Goal: Task Accomplishment & Management: Use online tool/utility

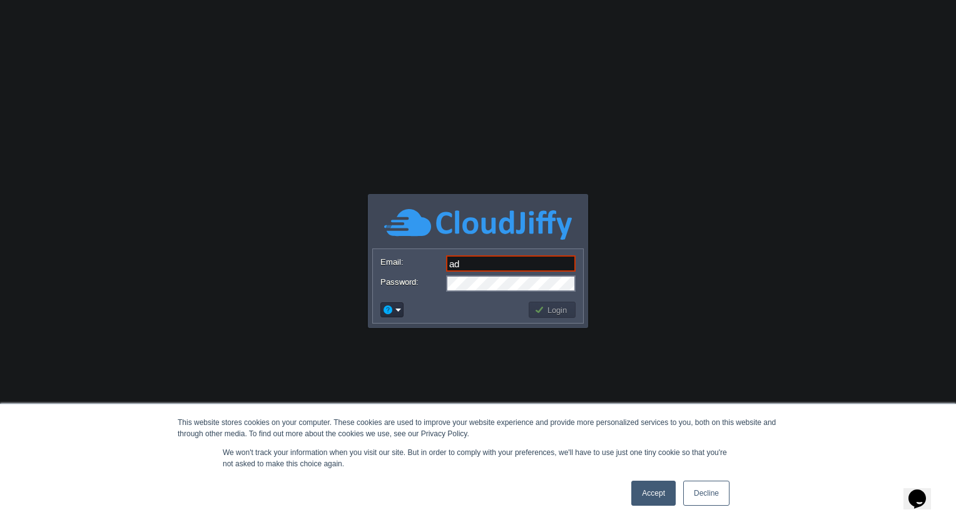
type input "[EMAIL_ADDRESS][DOMAIN_NAME]"
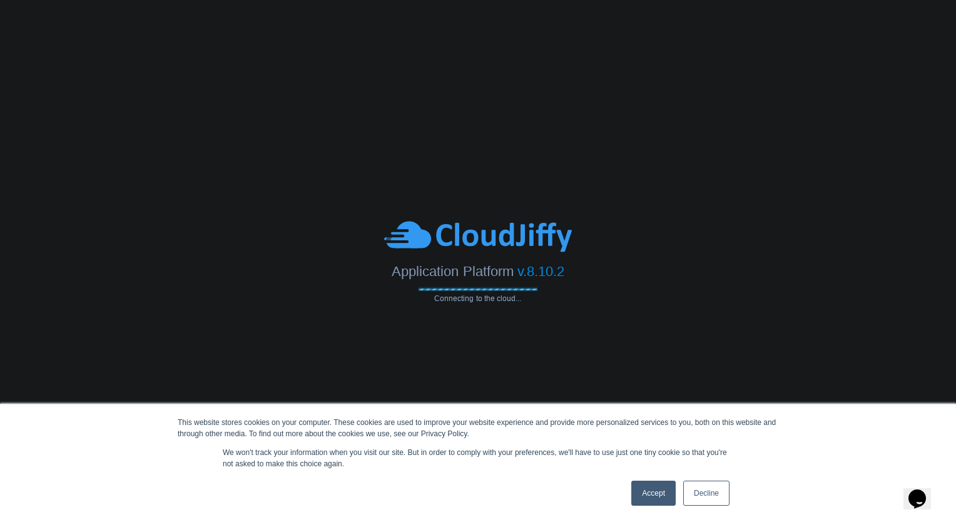
click at [666, 498] on link "Accept" at bounding box center [653, 493] width 44 height 25
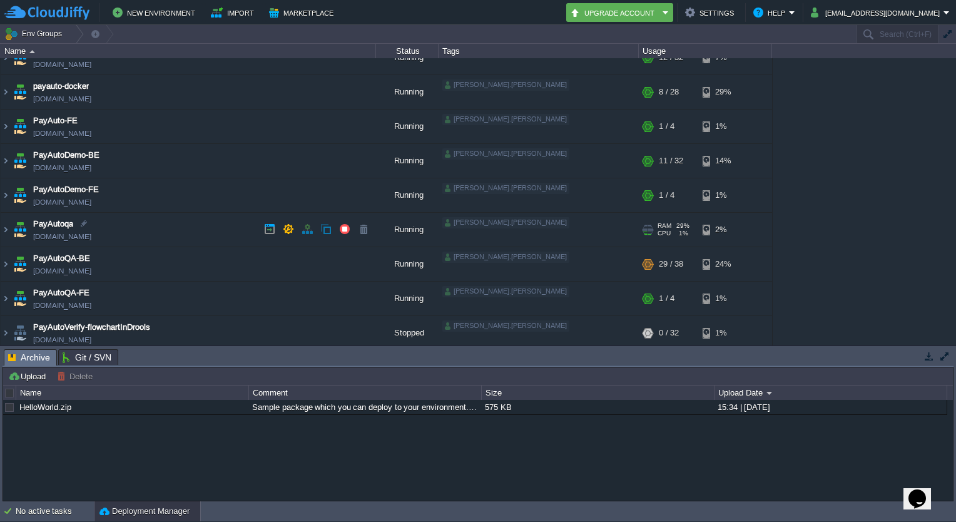
scroll to position [51, 0]
click at [8, 229] on img at bounding box center [6, 231] width 10 height 34
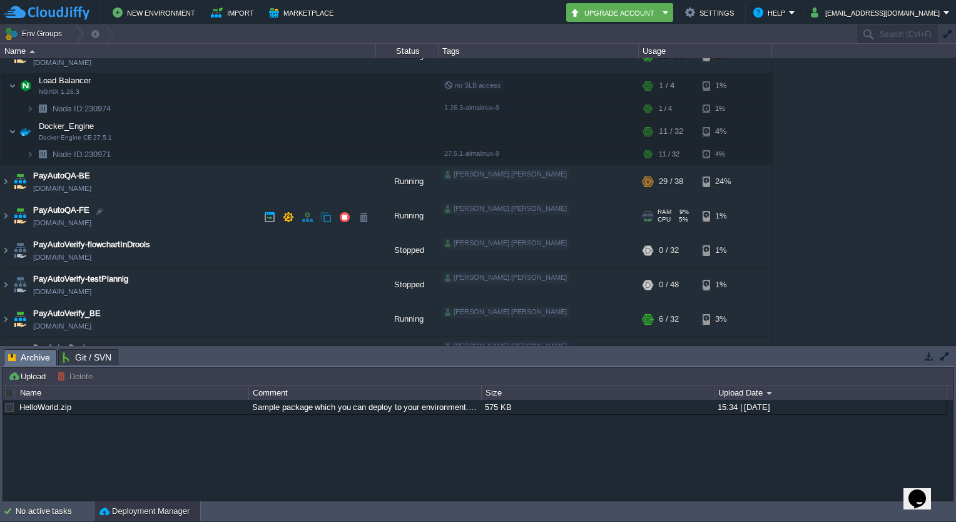
scroll to position [223, 0]
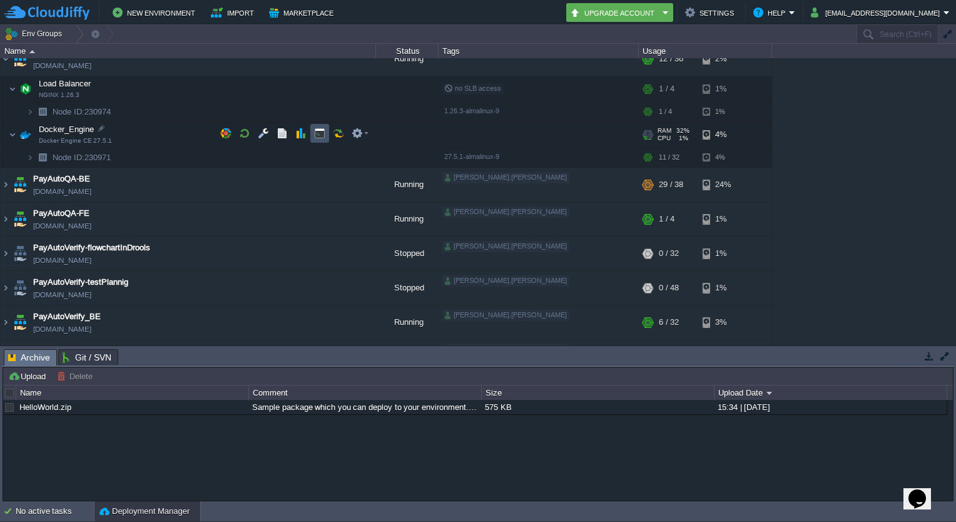
click at [320, 131] on button "button" at bounding box center [319, 133] width 11 height 11
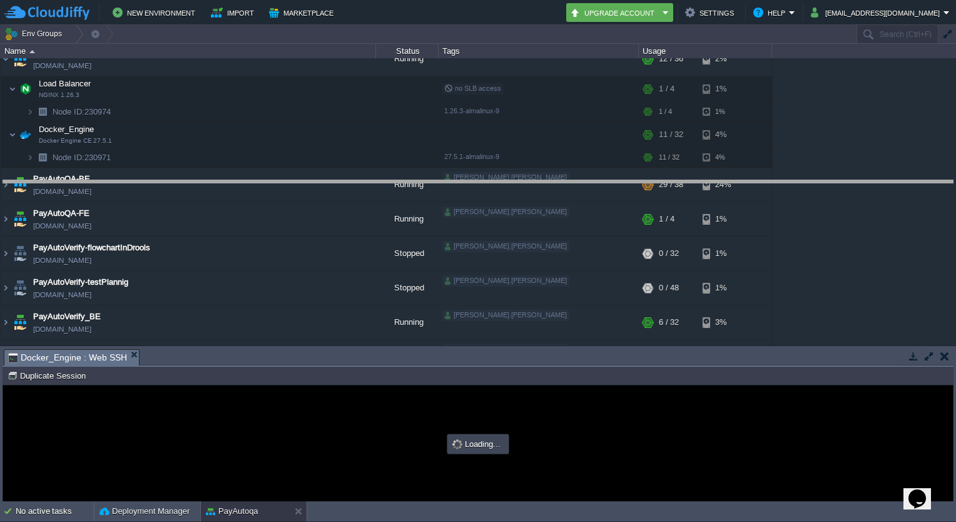
drag, startPoint x: 411, startPoint y: 357, endPoint x: 412, endPoint y: 188, distance: 169.0
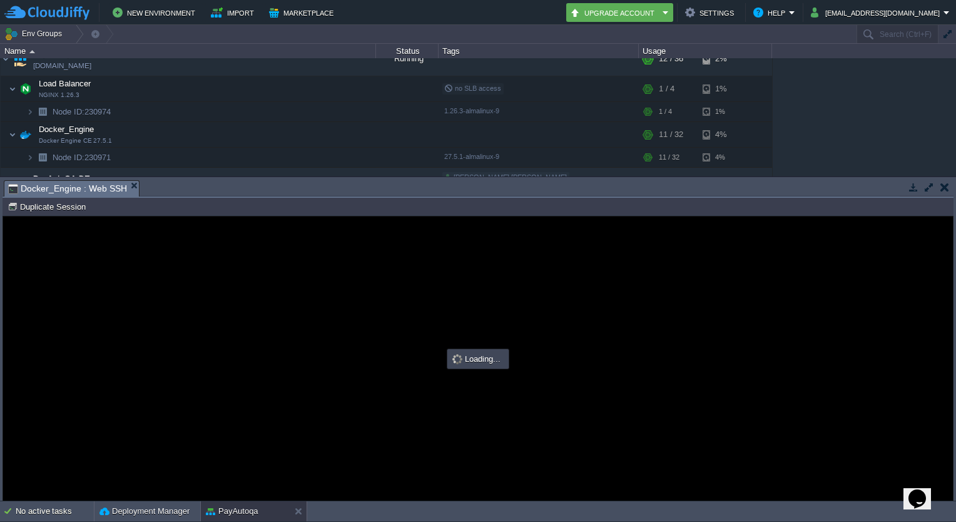
scroll to position [0, 0]
type input "#000000"
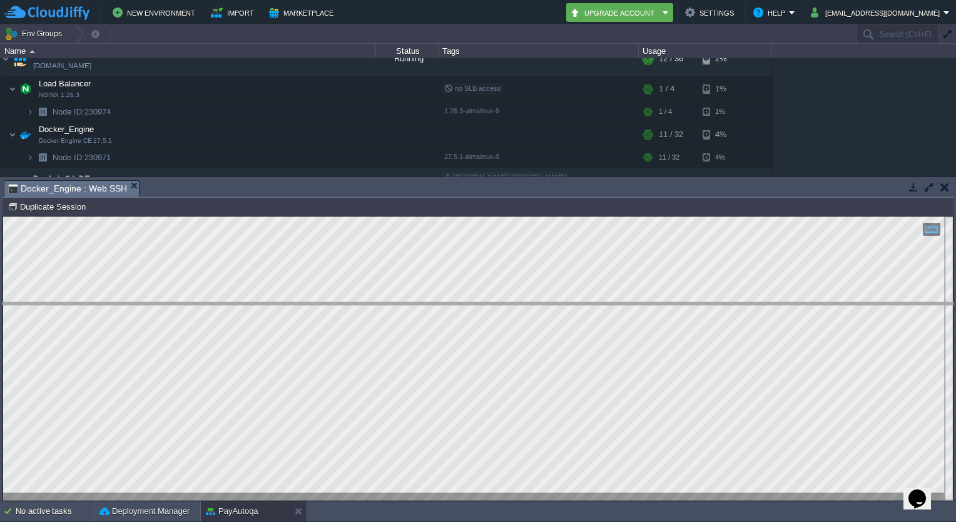
drag, startPoint x: 295, startPoint y: 188, endPoint x: 298, endPoint y: 311, distance: 122.7
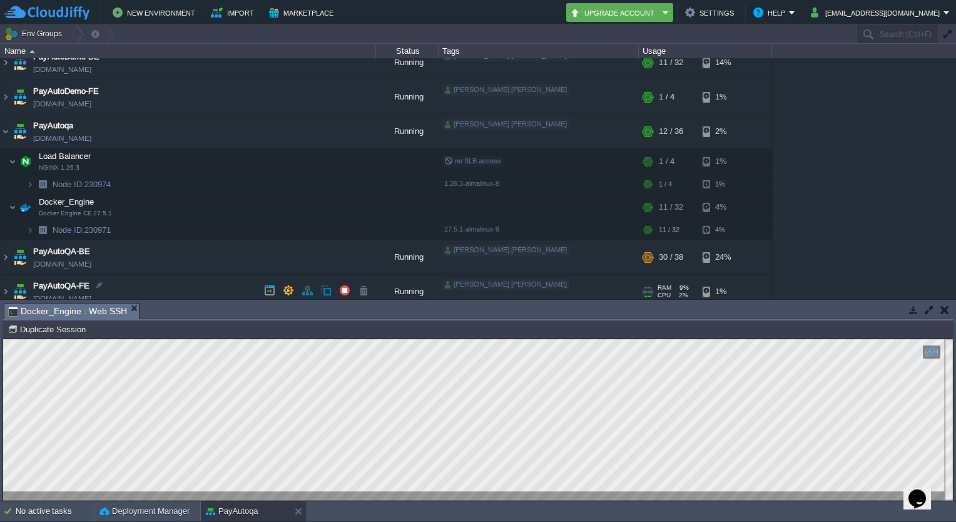
scroll to position [295, 0]
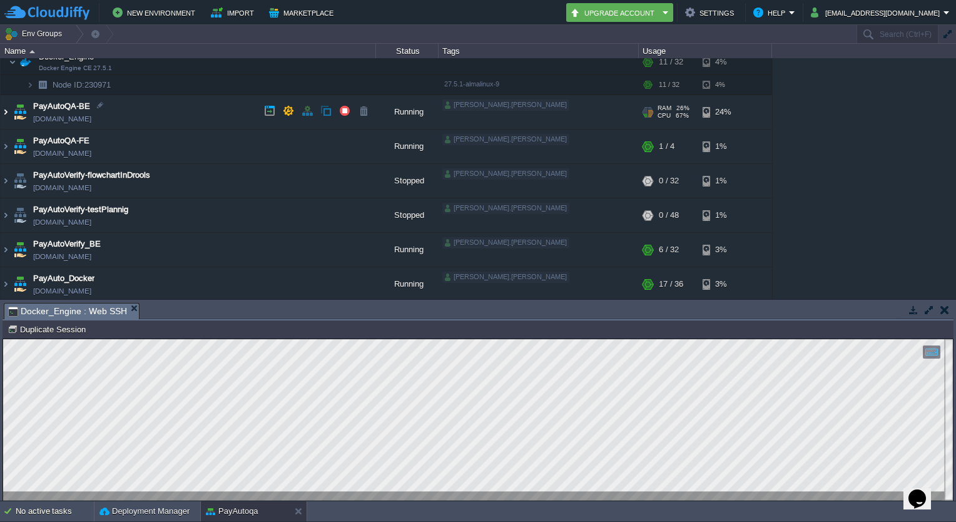
click at [7, 113] on img at bounding box center [6, 112] width 10 height 34
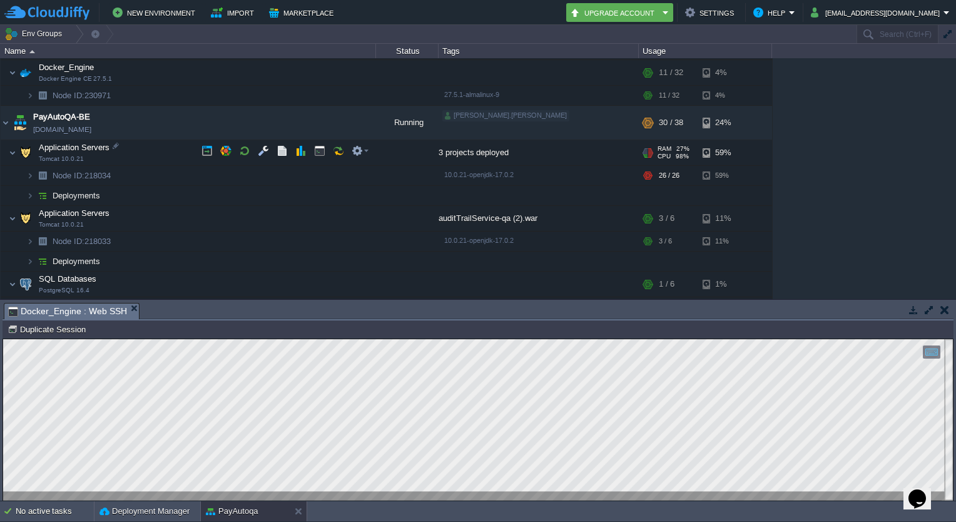
scroll to position [300, 0]
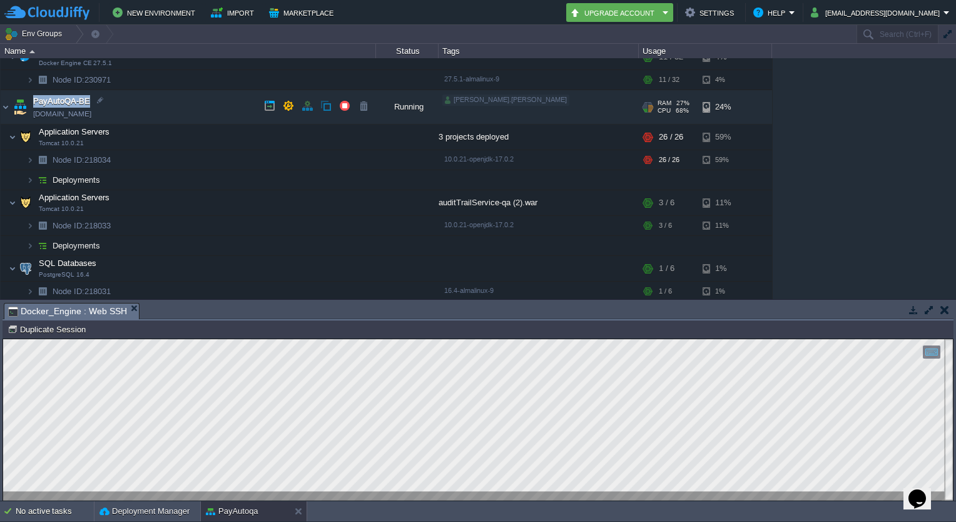
drag, startPoint x: 29, startPoint y: 96, endPoint x: 106, endPoint y: 101, distance: 77.1
click at [106, 101] on td "PayAutoQA-BE [DOMAIN_NAME]" at bounding box center [188, 107] width 375 height 34
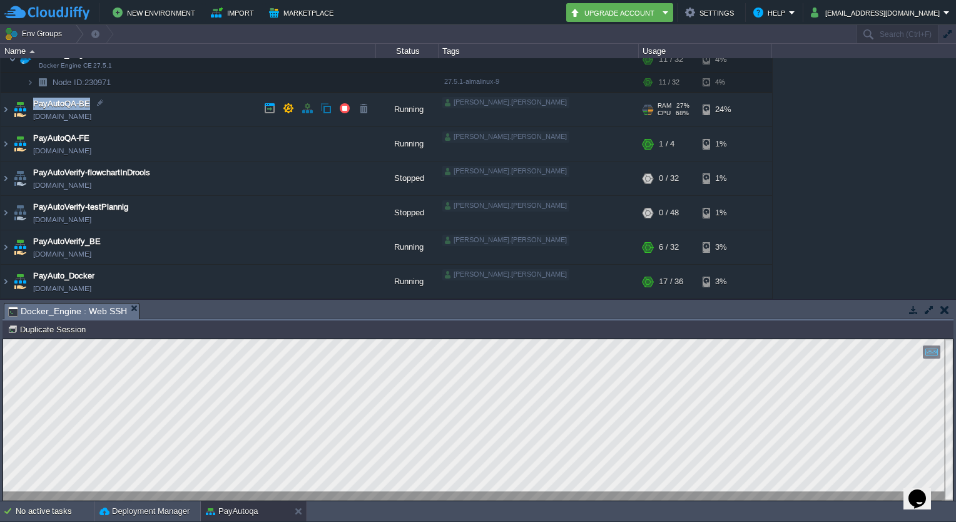
scroll to position [295, 0]
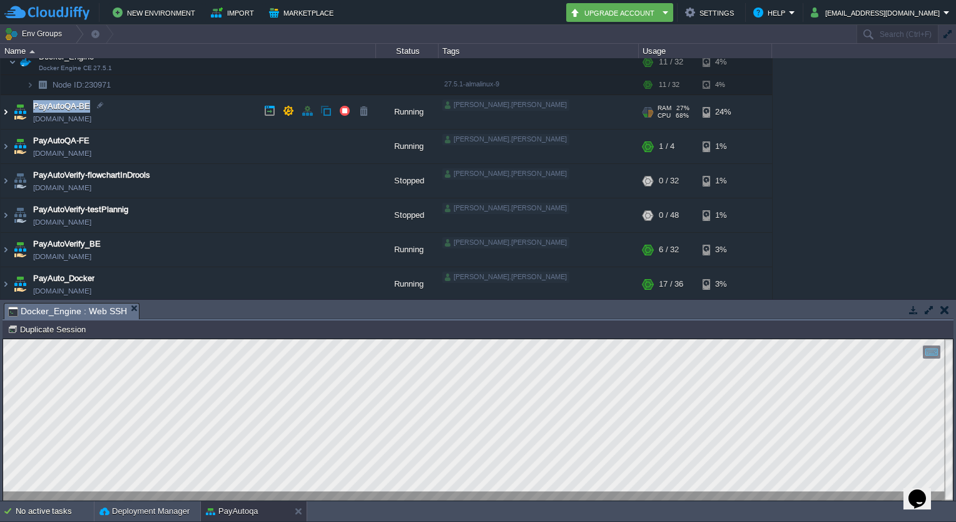
drag, startPoint x: 106, startPoint y: 101, endPoint x: 5, endPoint y: 110, distance: 101.1
click at [5, 110] on img at bounding box center [6, 112] width 10 height 34
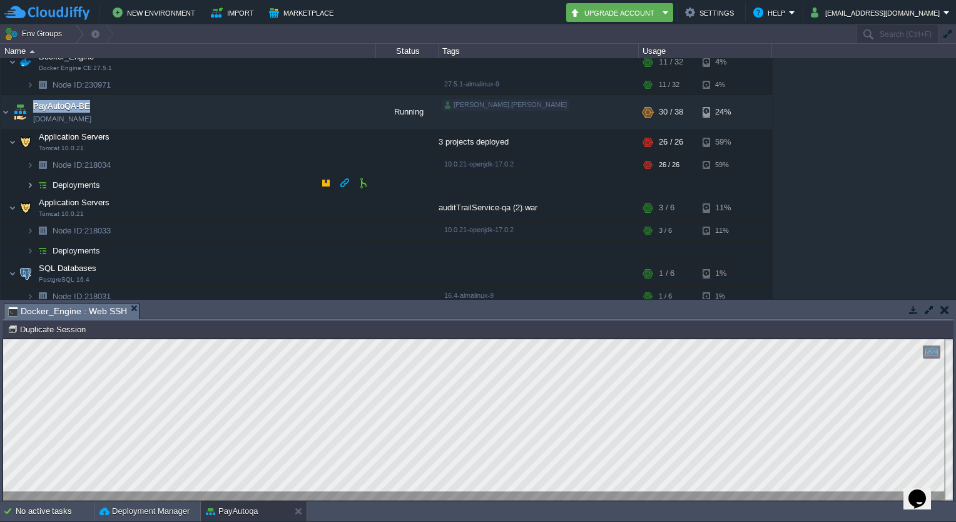
click at [31, 181] on img at bounding box center [30, 184] width 8 height 19
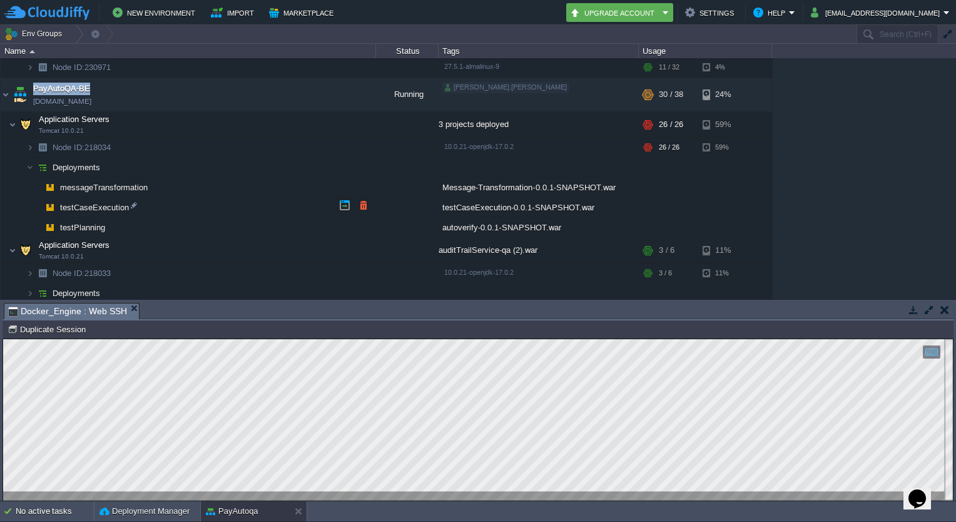
scroll to position [318, 0]
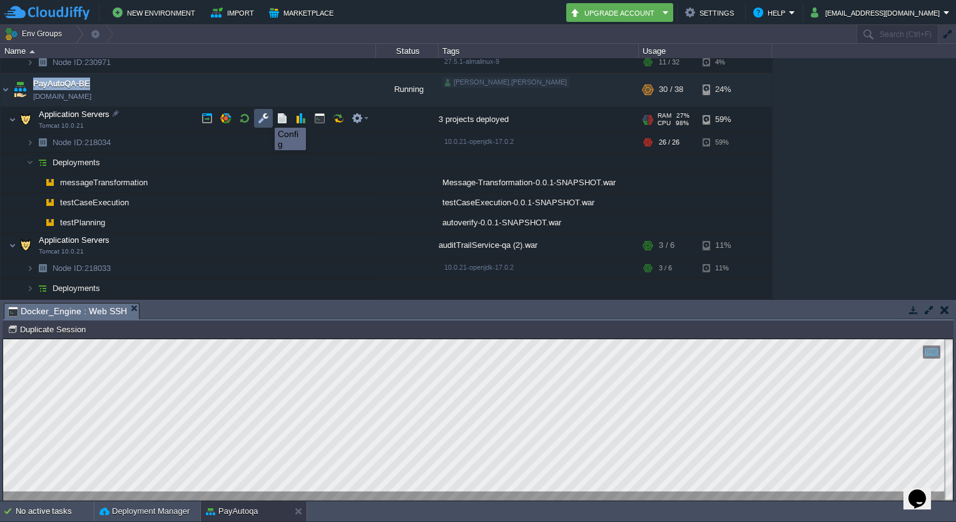
click at [265, 116] on button "button" at bounding box center [263, 118] width 11 height 11
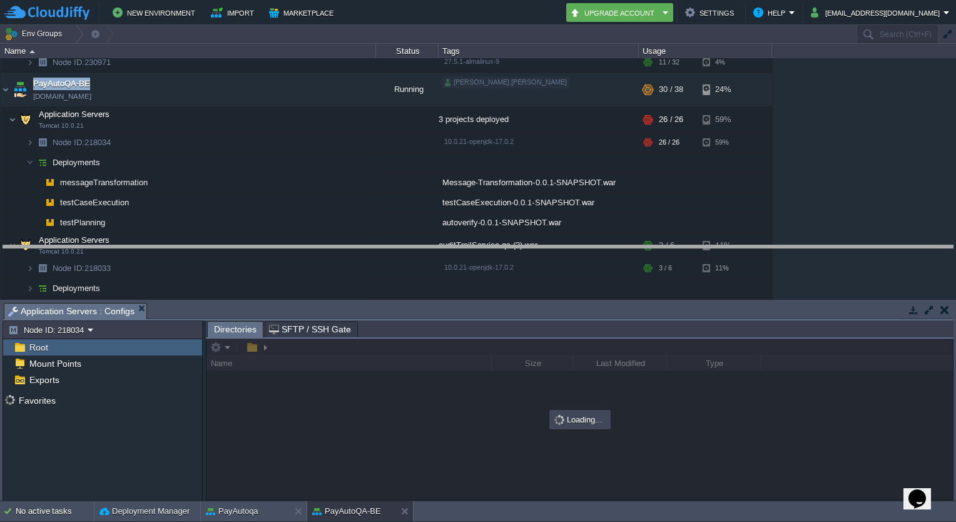
drag, startPoint x: 393, startPoint y: 309, endPoint x: 401, endPoint y: 251, distance: 58.1
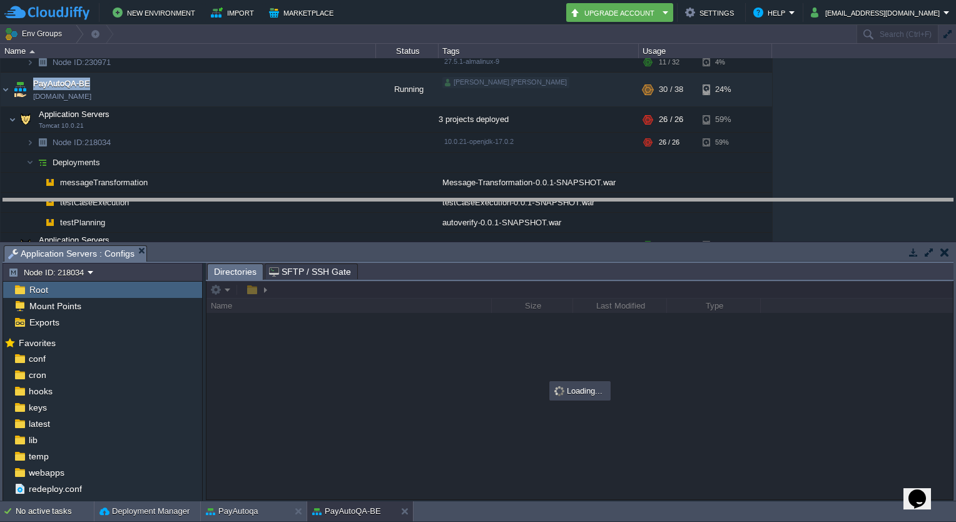
drag, startPoint x: 401, startPoint y: 251, endPoint x: 403, endPoint y: 204, distance: 47.0
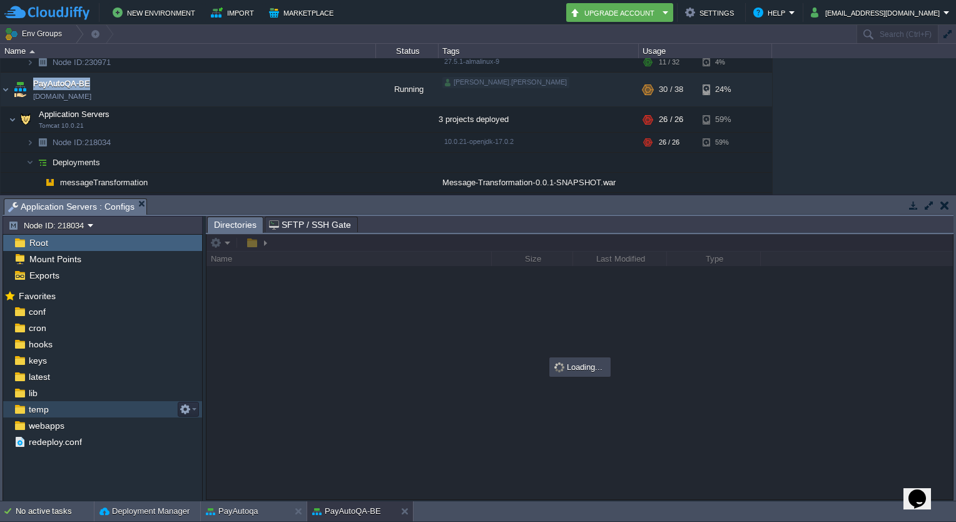
click at [44, 406] on span "temp" at bounding box center [38, 409] width 24 height 11
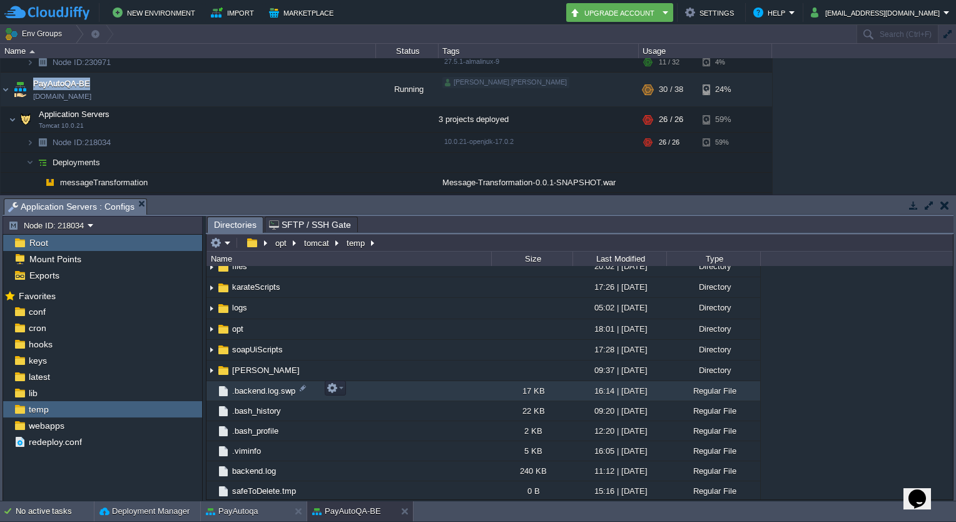
scroll to position [133, 0]
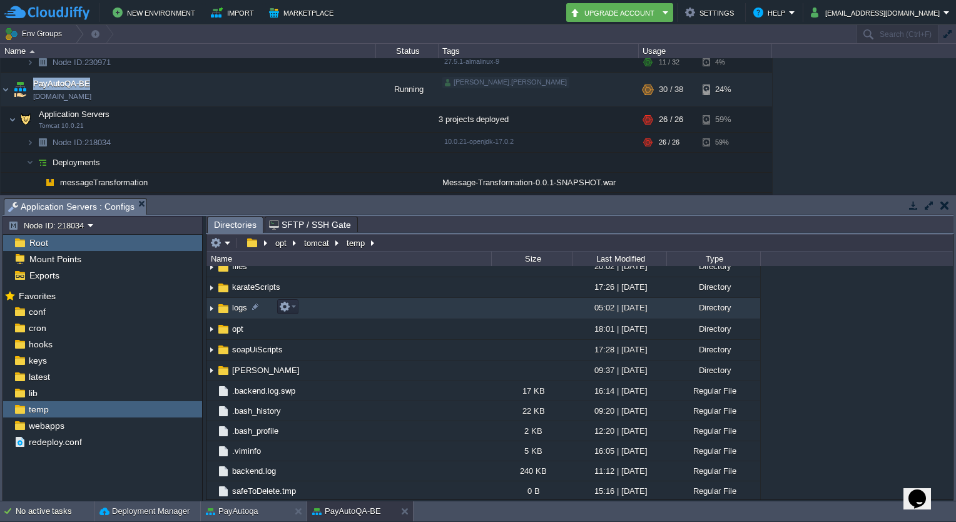
click at [230, 310] on span "logs" at bounding box center [239, 307] width 19 height 11
click at [213, 309] on img at bounding box center [212, 308] width 10 height 19
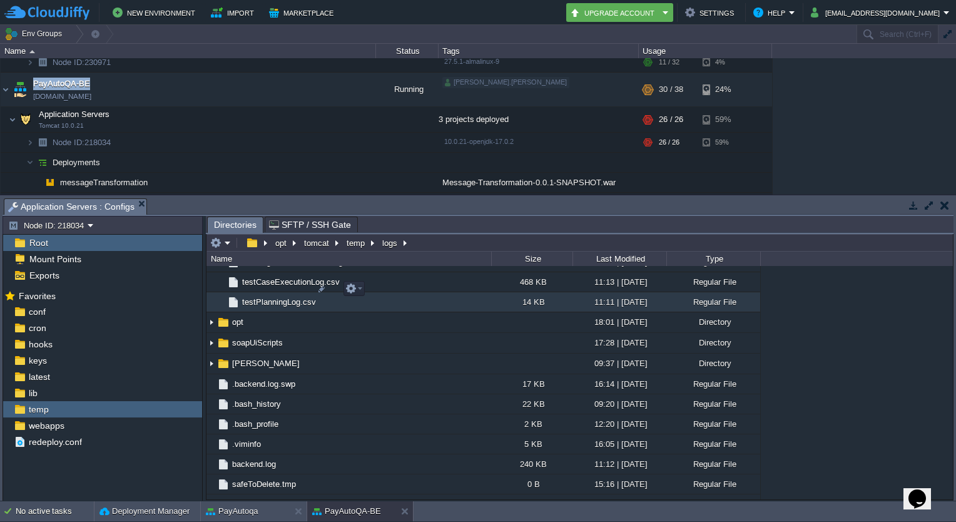
scroll to position [1840, 0]
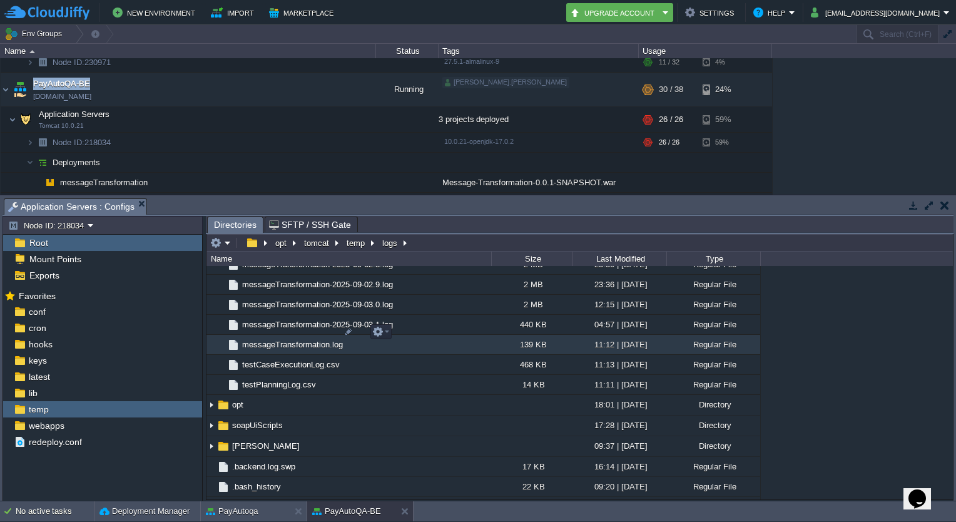
click at [293, 339] on span "messageTransformation.log" at bounding box center [292, 344] width 105 height 11
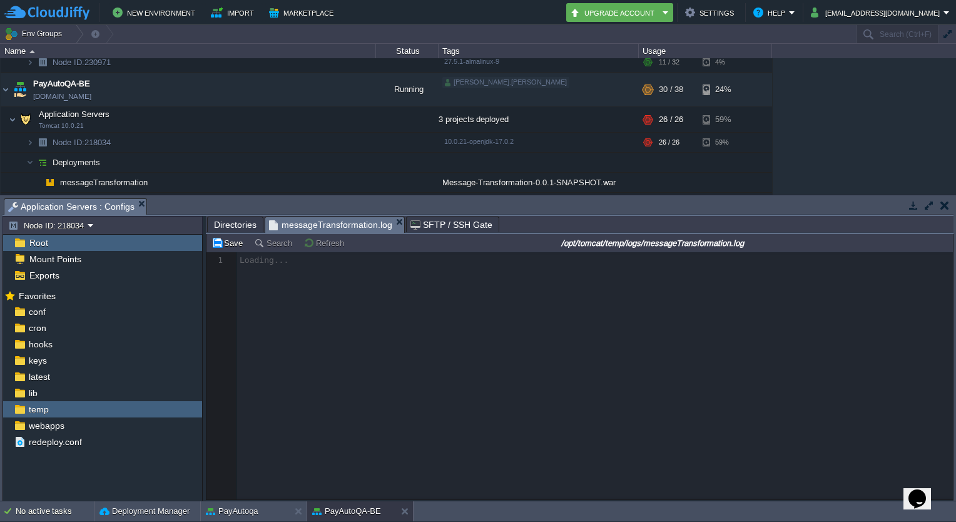
click at [808, 359] on div at bounding box center [580, 375] width 747 height 247
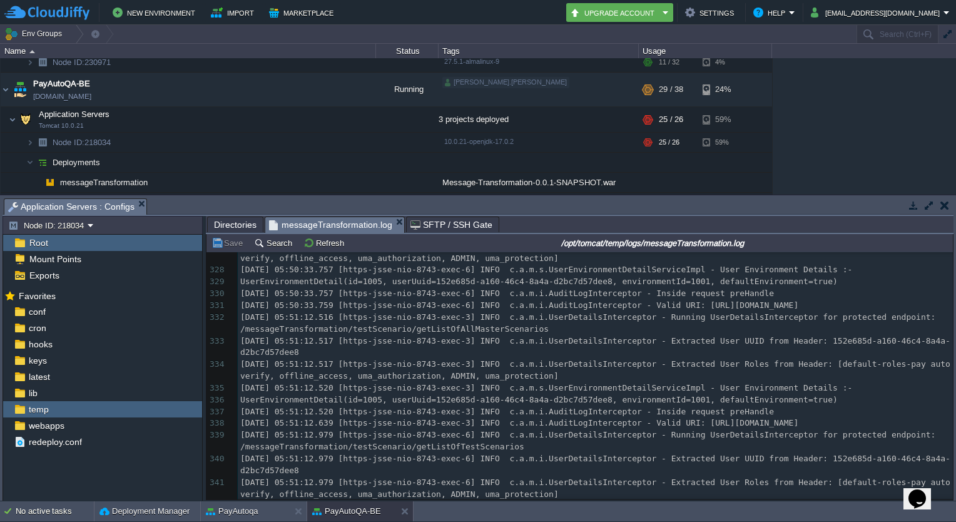
scroll to position [5565, 0]
